Goal: Use online tool/utility: Use online tool/utility

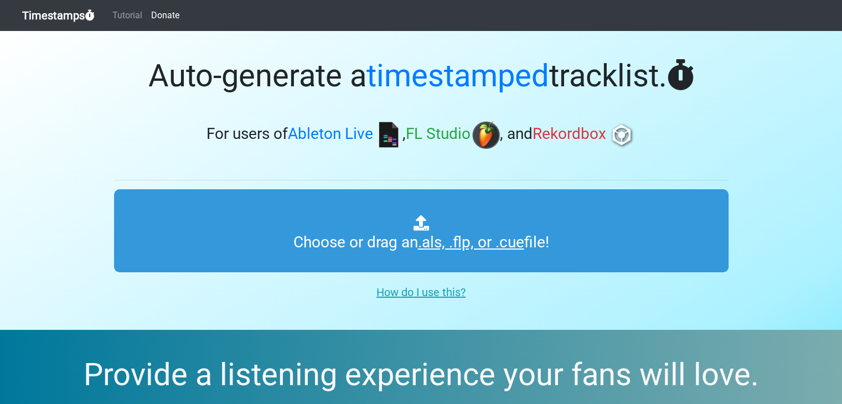
type input "C:\fakepath\UpOnly 606 - Doing No Talk, not with-talk - not yet done.als"
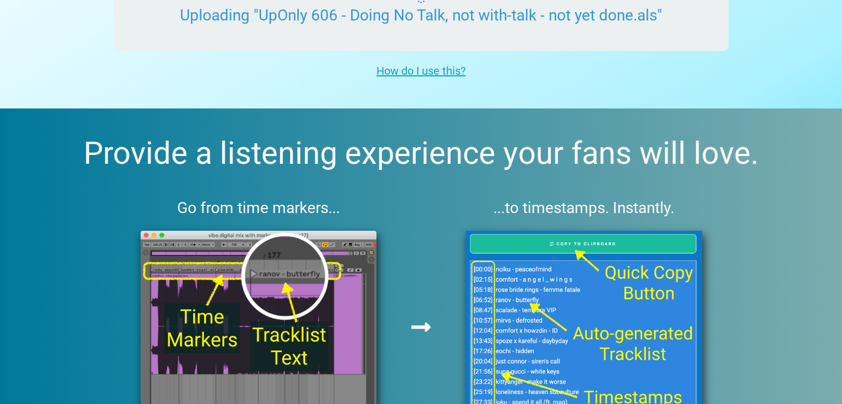
scroll to position [388, 0]
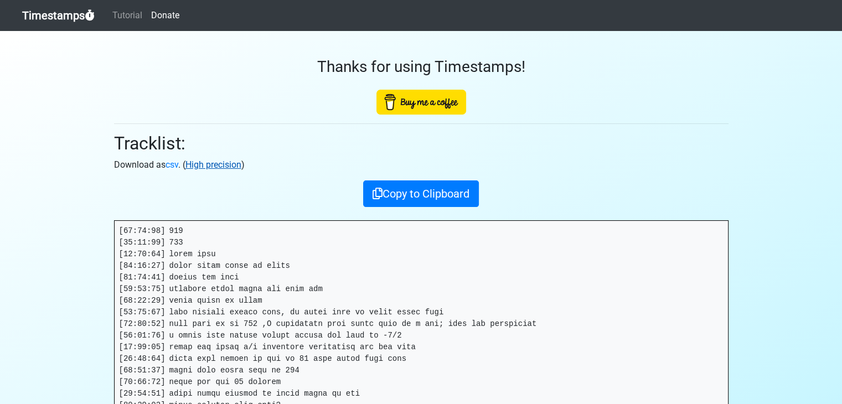
click at [220, 163] on link "High precision" at bounding box center [214, 164] width 56 height 11
click at [65, 20] on link "Timestamps" at bounding box center [58, 15] width 73 height 22
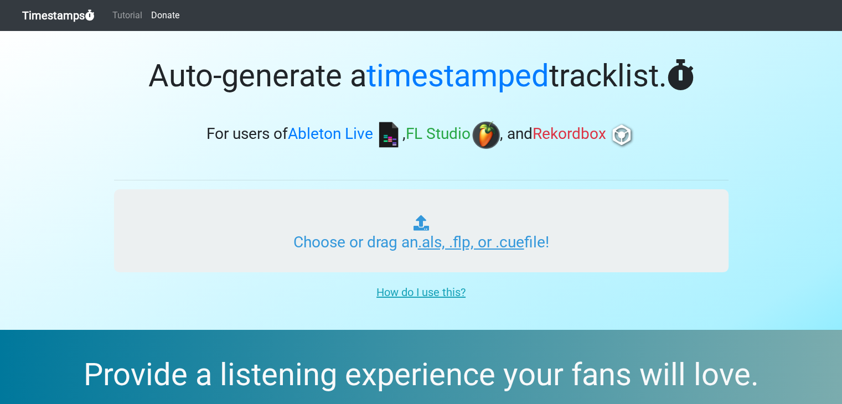
type input "C:\fakepath\UpOnly 606 - Doing No Talk, not with-talk - not yet done.als"
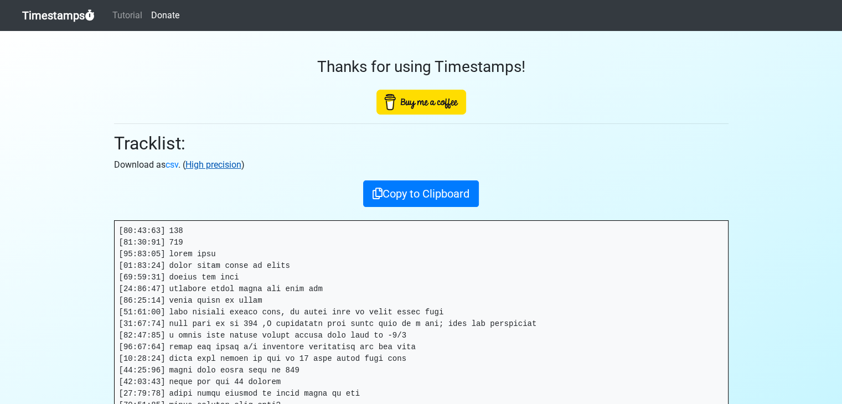
click at [213, 161] on link "High precision" at bounding box center [214, 164] width 56 height 11
